Goal: Information Seeking & Learning: Learn about a topic

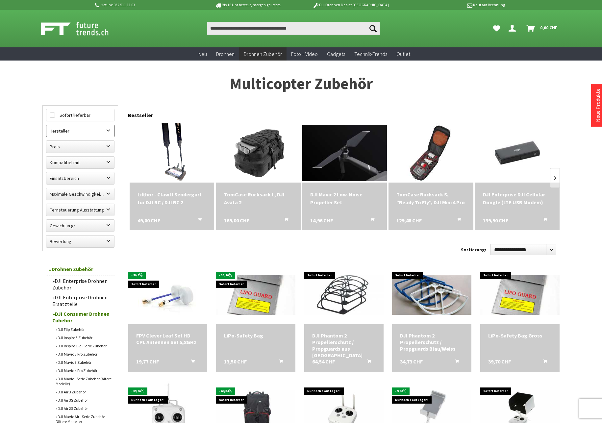
click at [102, 131] on label "Hersteller" at bounding box center [80, 131] width 68 height 12
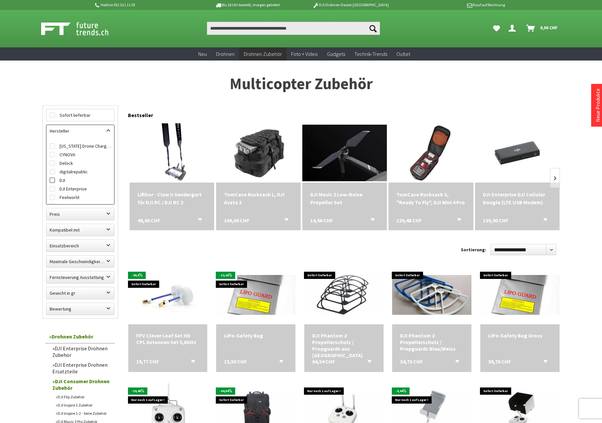
click at [60, 180] on label "DJI" at bounding box center [80, 180] width 61 height 9
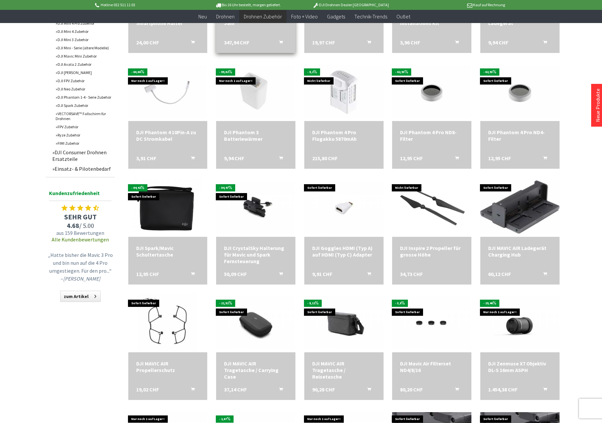
scroll to position [440, 0]
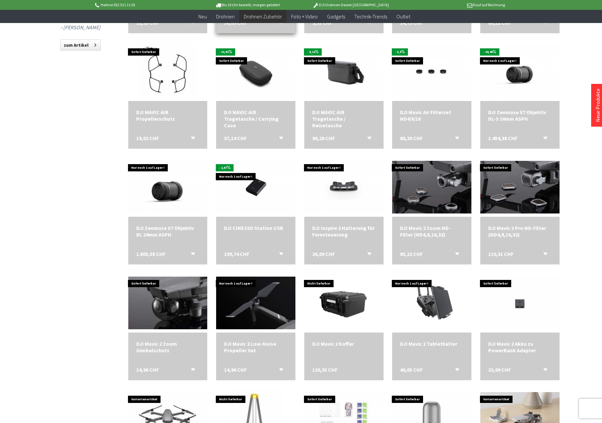
scroll to position [674, 0]
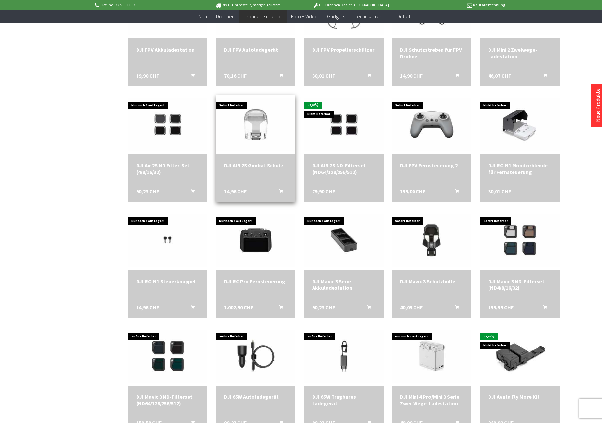
scroll to position [1320, 0]
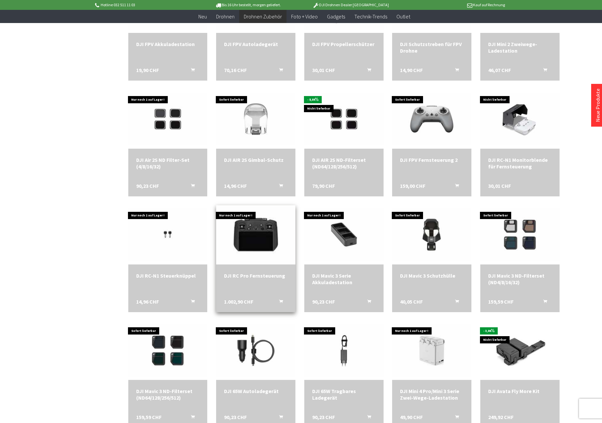
click at [252, 226] on img at bounding box center [255, 235] width 111 height 74
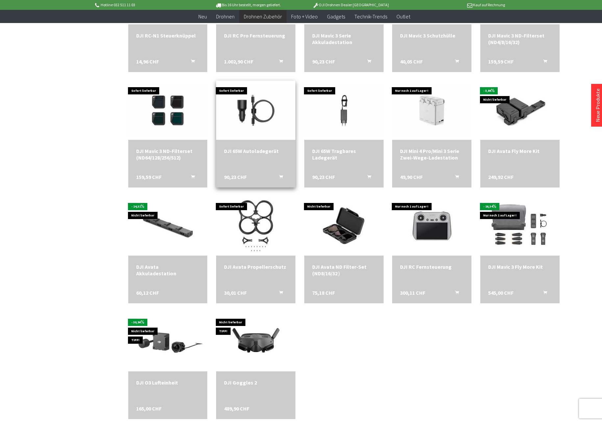
scroll to position [1561, 0]
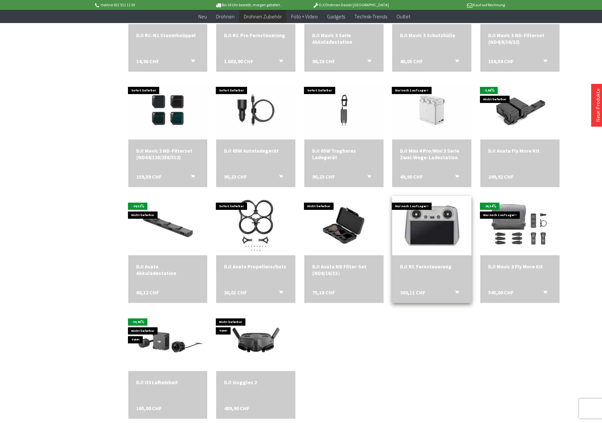
click at [426, 228] on img at bounding box center [432, 225] width 83 height 83
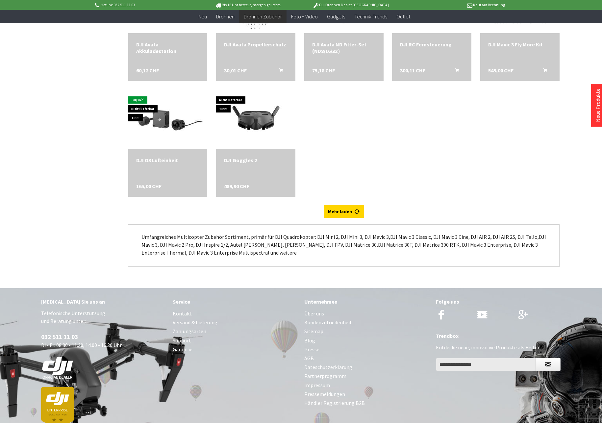
scroll to position [1783, 0]
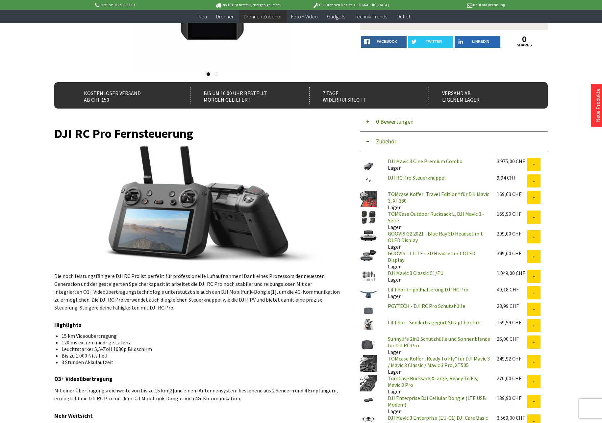
scroll to position [133, 0]
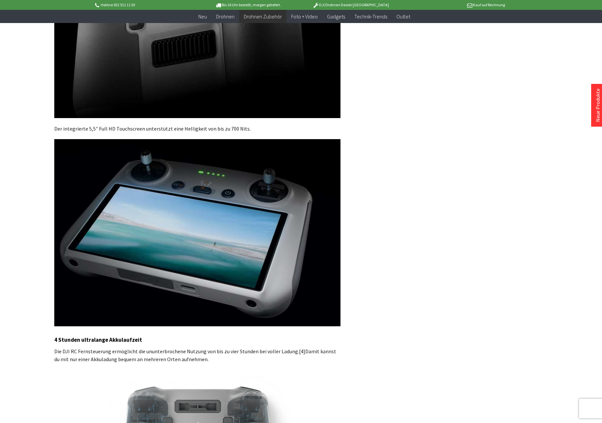
scroll to position [852, 0]
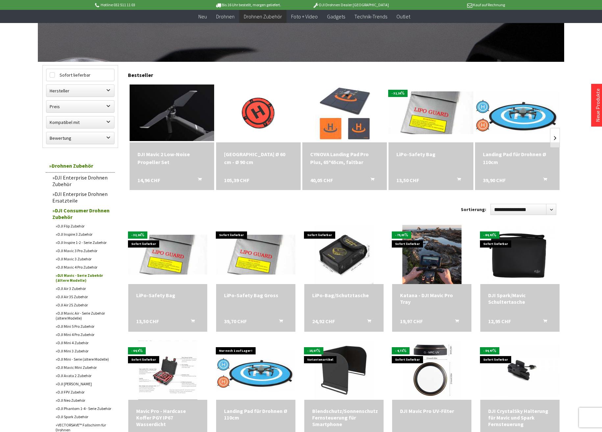
scroll to position [153, 0]
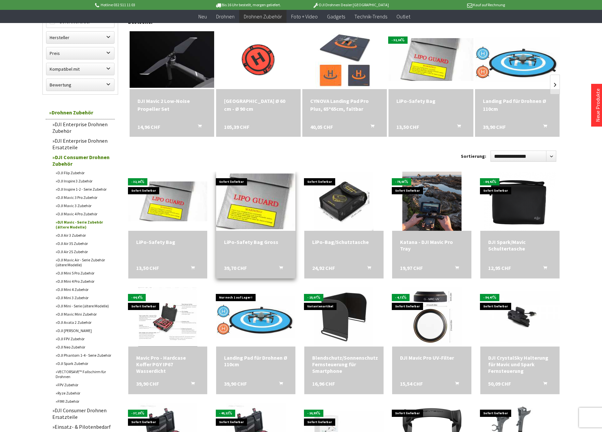
scroll to position [205, 0]
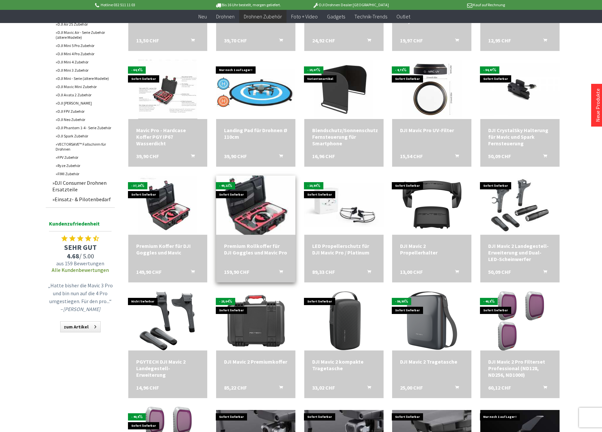
scroll to position [431, 0]
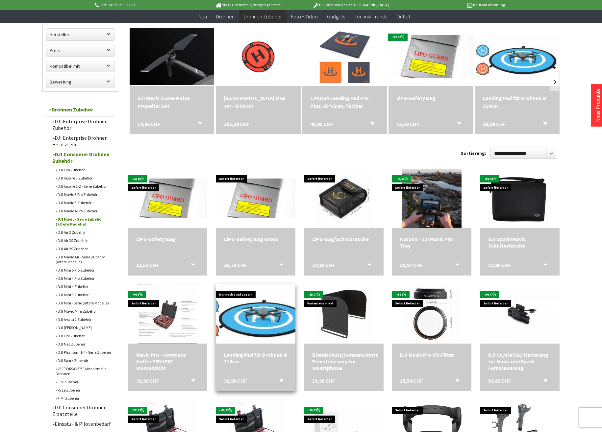
scroll to position [204, 0]
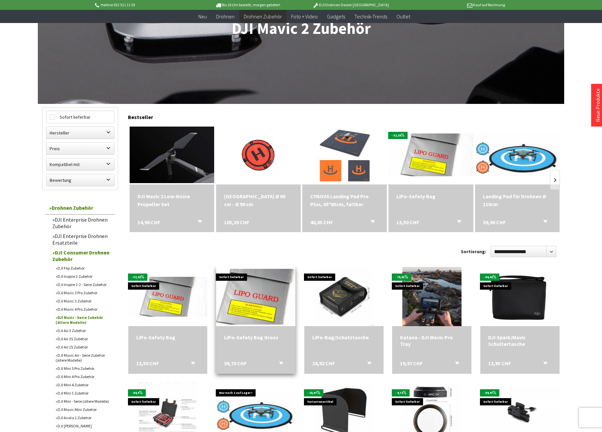
scroll to position [108, 0]
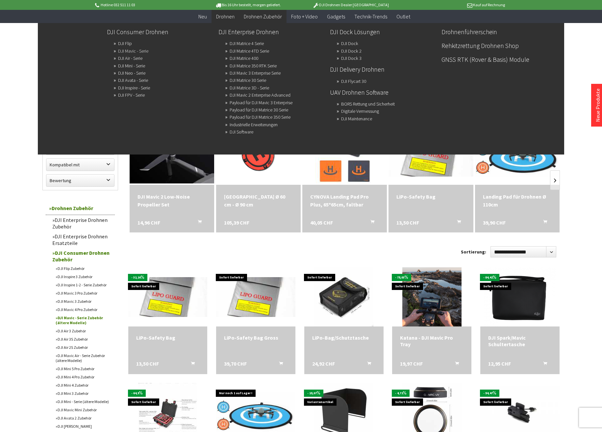
click at [134, 52] on link "DJI Mavic - Serie" at bounding box center [133, 50] width 30 height 9
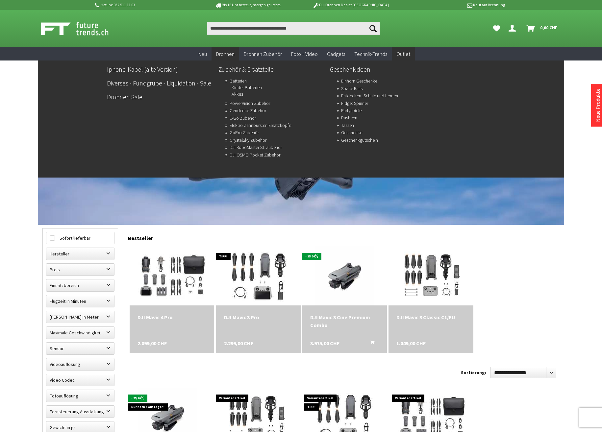
click at [402, 53] on span "Outlet" at bounding box center [404, 54] width 14 height 7
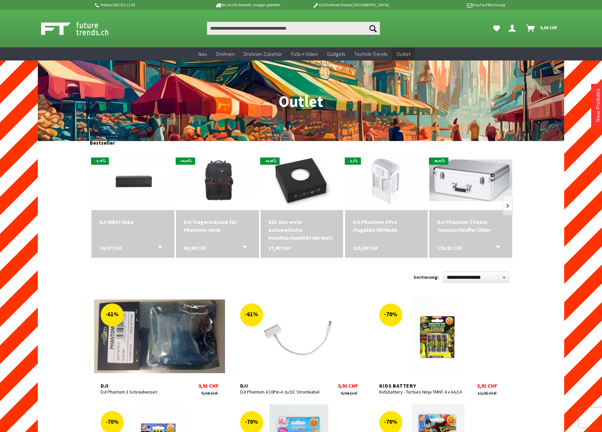
click at [511, 28] on icon "Dein Konto" at bounding box center [512, 25] width 7 height 5
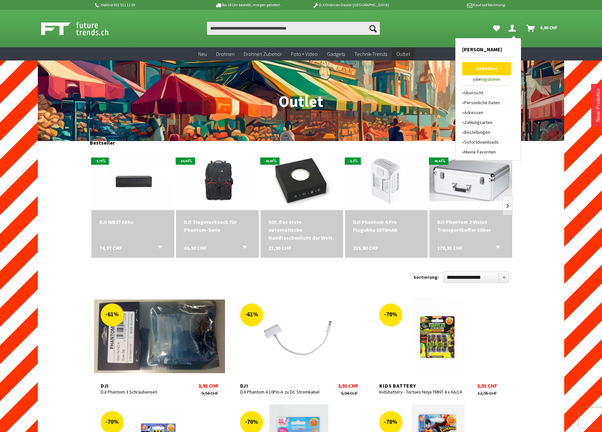
click at [440, 24] on ul "Suchen Suchen Dein Konto Menü schließen Dein Konto 0" at bounding box center [380, 28] width 369 height 13
